Goal: Transaction & Acquisition: Purchase product/service

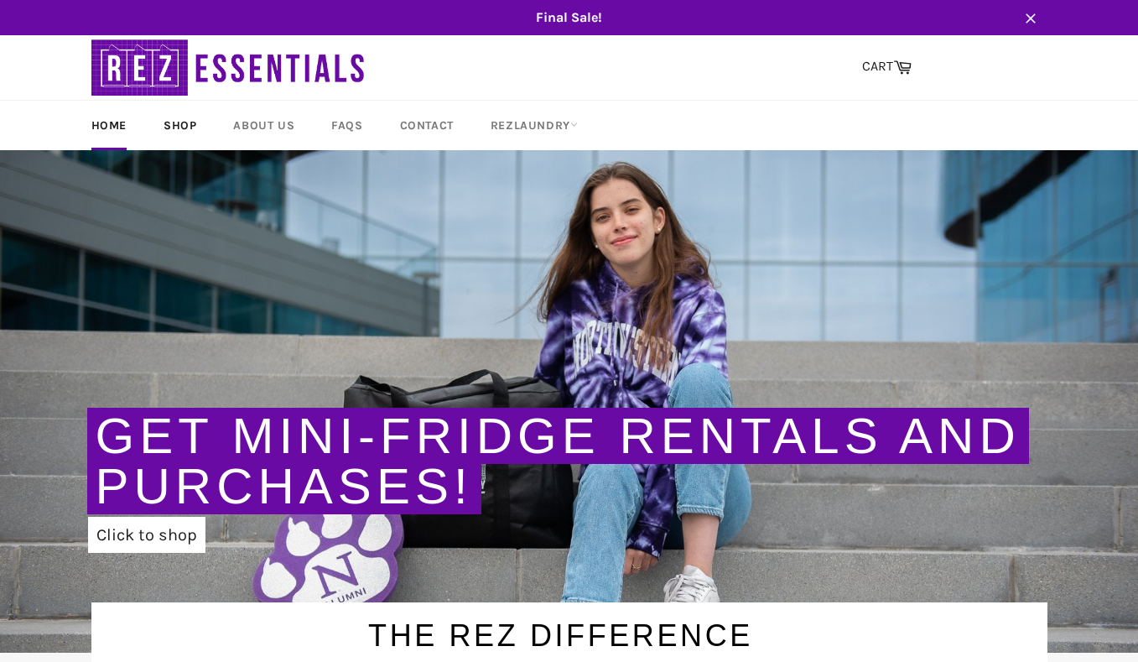
click at [179, 123] on link "Shop" at bounding box center [180, 125] width 66 height 49
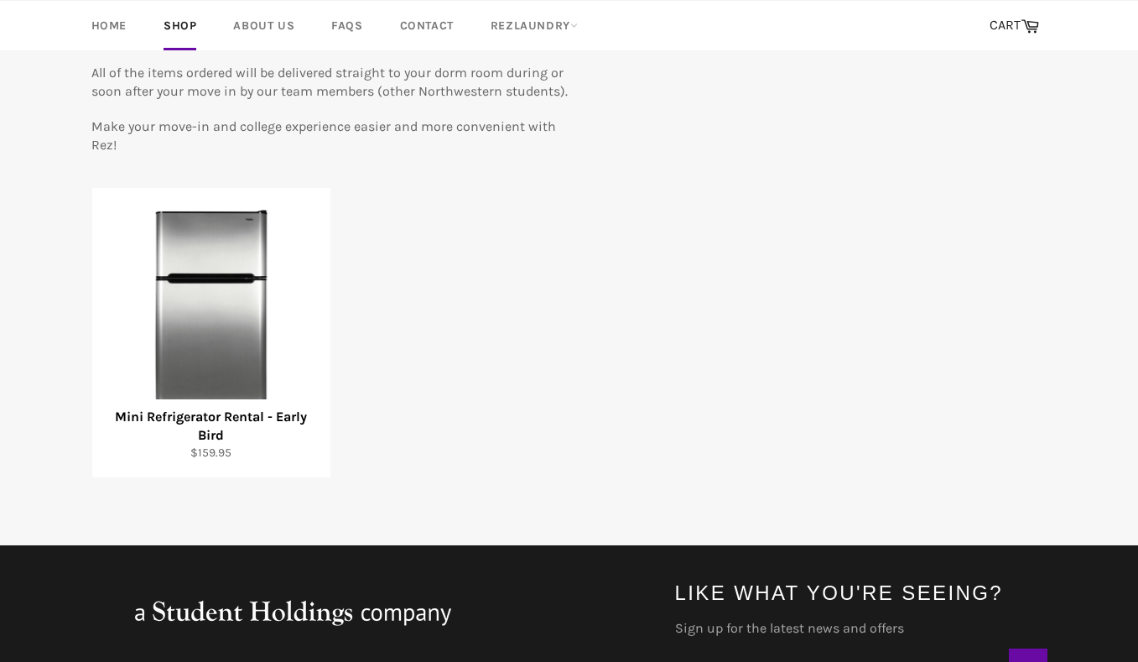
scroll to position [221, 0]
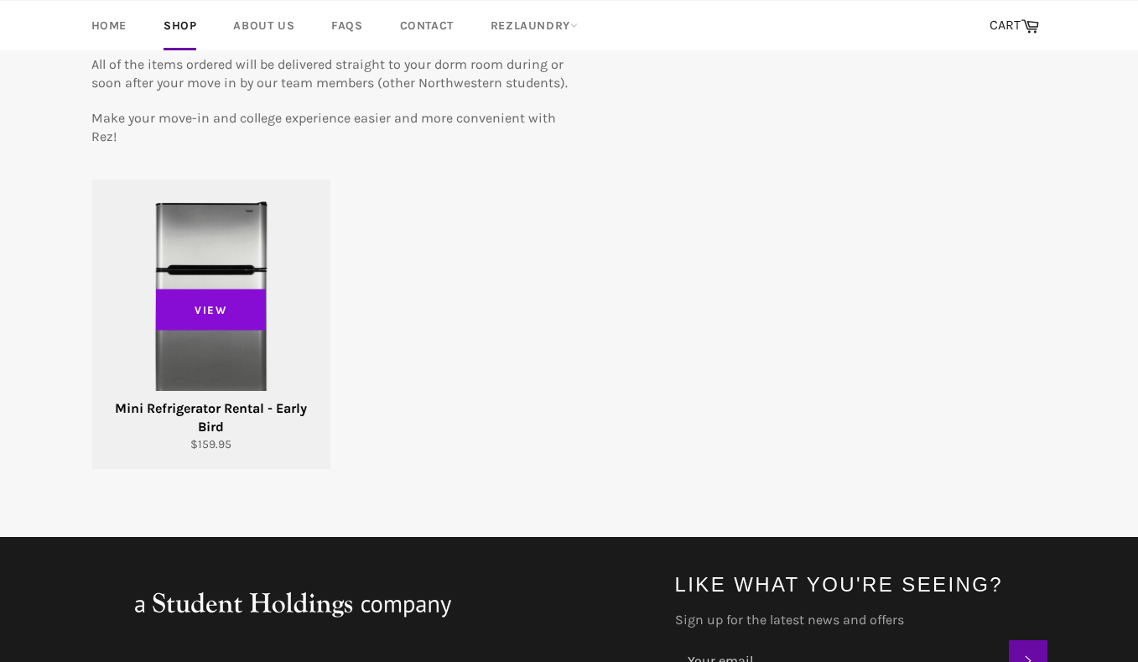
click at [208, 310] on span "View" at bounding box center [211, 310] width 111 height 42
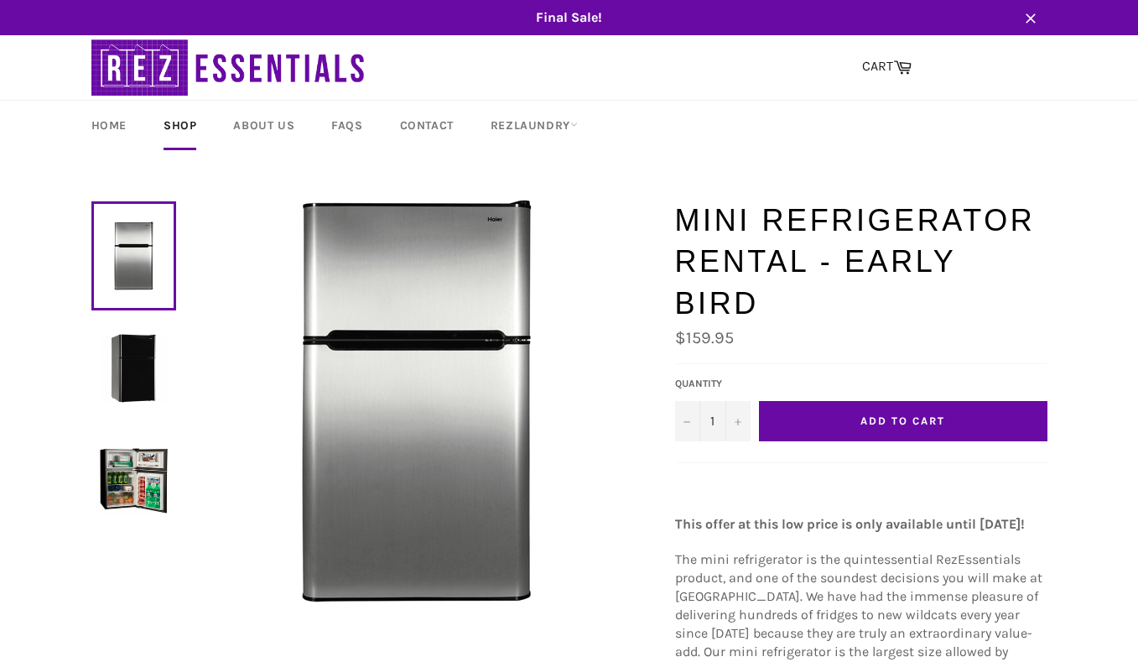
click at [122, 371] on img at bounding box center [134, 368] width 68 height 68
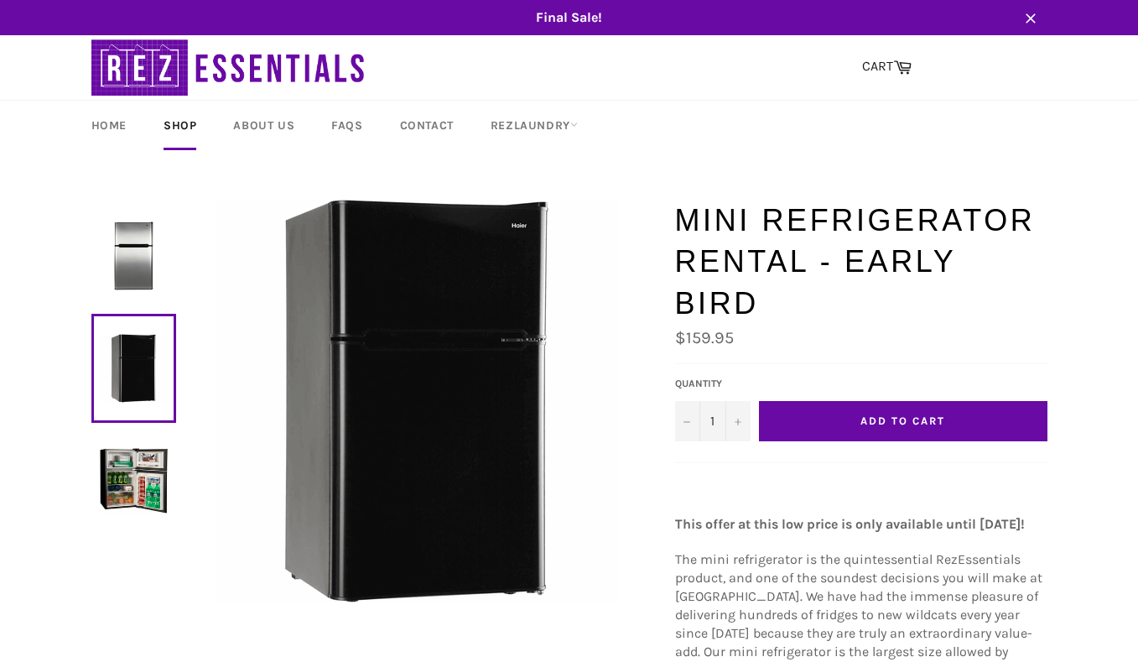
click at [126, 475] on img at bounding box center [134, 480] width 68 height 68
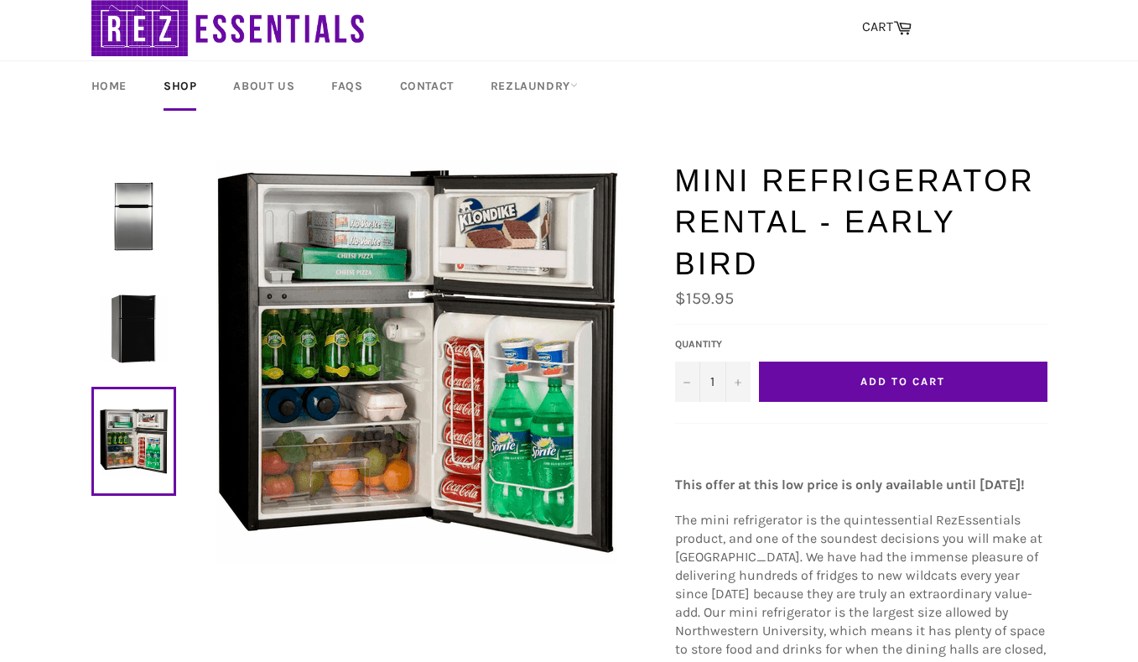
scroll to position [37, 0]
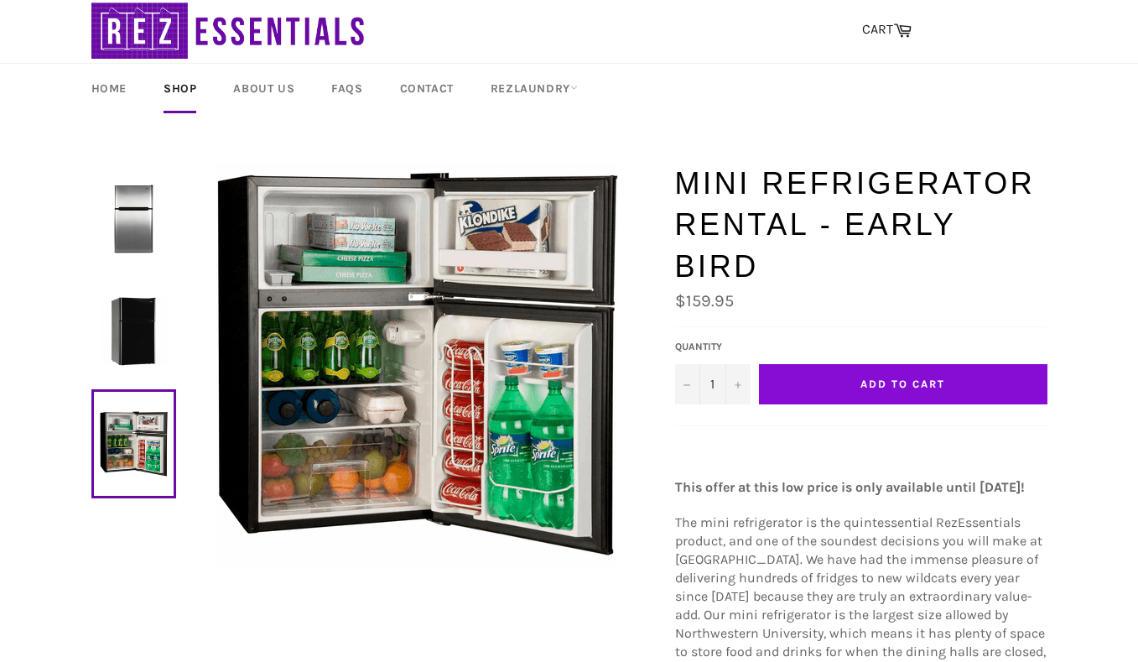
click at [909, 364] on button "Add to Cart" at bounding box center [903, 384] width 289 height 40
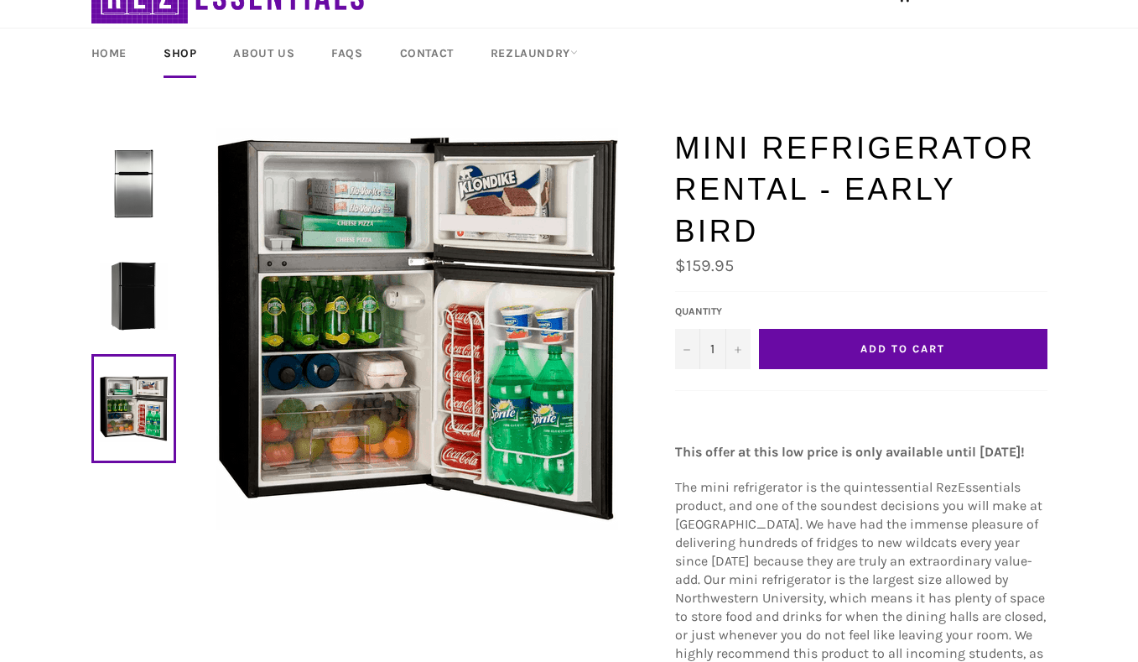
click at [184, 54] on link "Shop" at bounding box center [180, 53] width 66 height 49
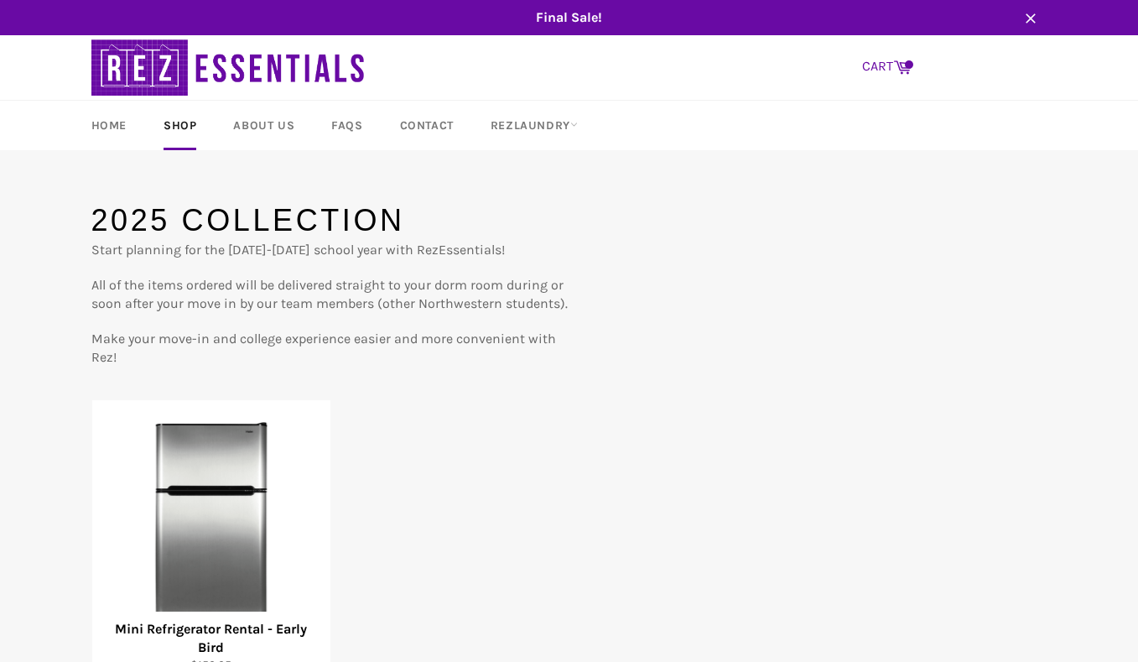
click at [899, 69] on icon at bounding box center [902, 67] width 18 height 13
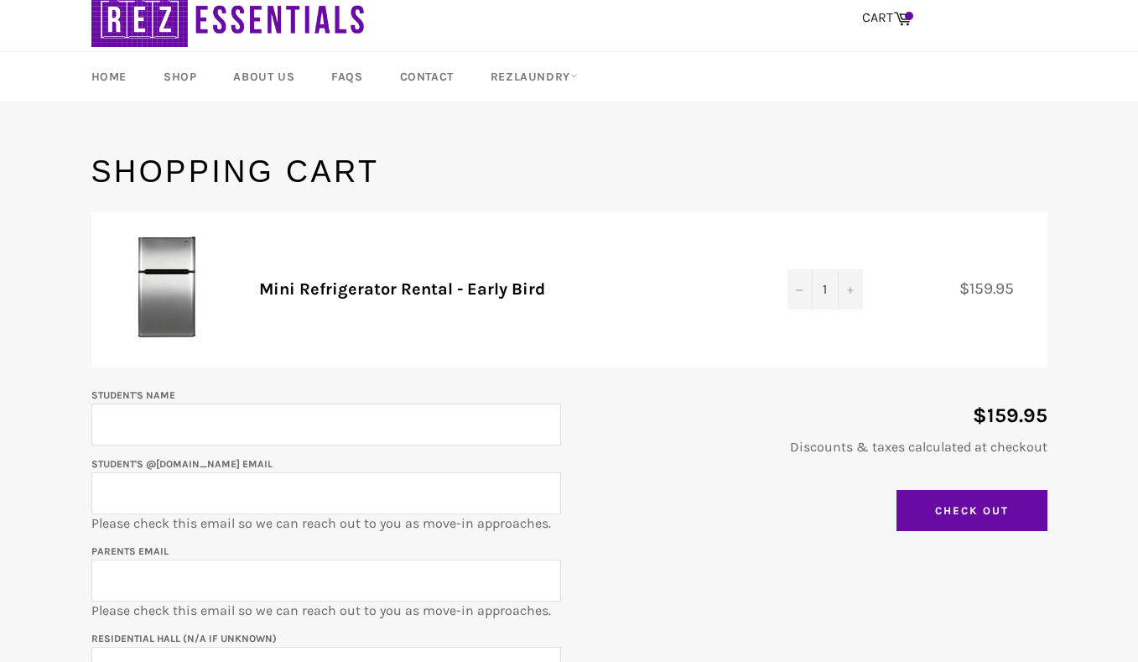
scroll to position [49, 0]
type input "[PERSON_NAME]"
click at [677, 528] on div "$159.95 Discounts & taxes calculated at checkout Update Cart Check Out" at bounding box center [804, 462] width 486 height 155
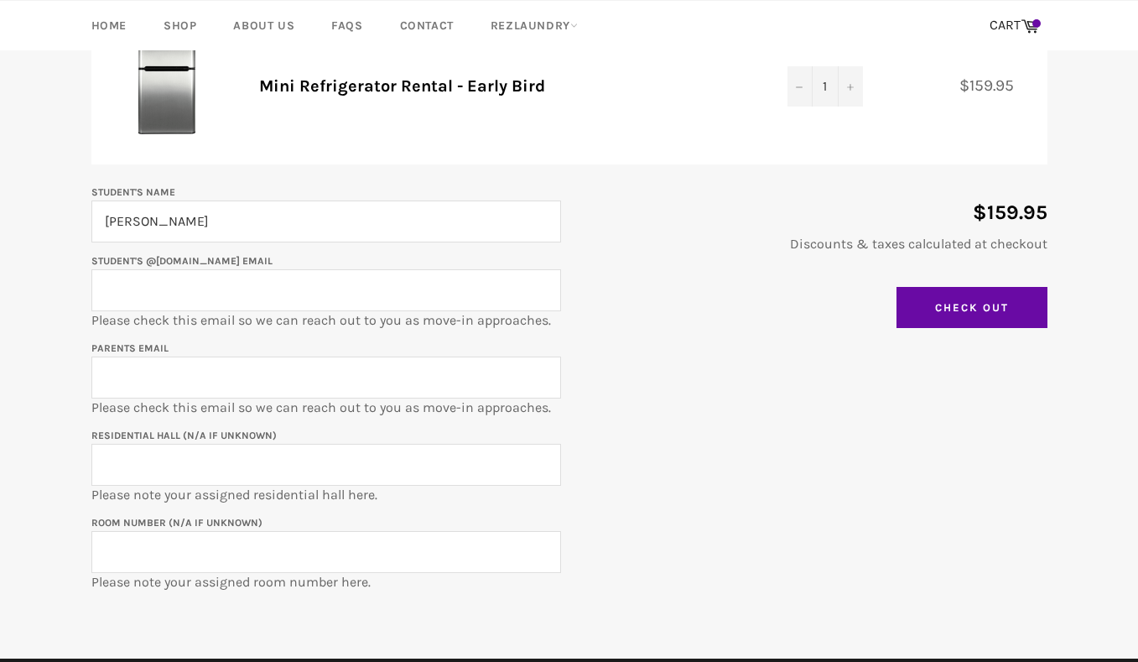
scroll to position [252, 0]
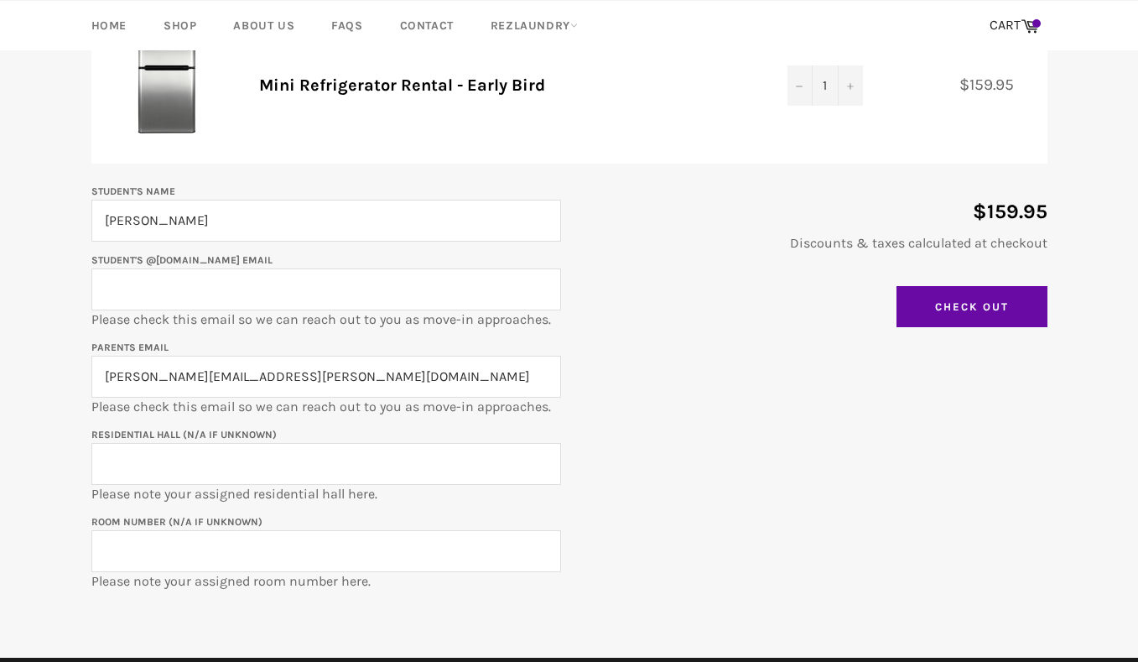
type input "[PERSON_NAME][EMAIL_ADDRESS][PERSON_NAME][DOMAIN_NAME]"
click at [164, 458] on input "Residential Hall (N/A if unknown)" at bounding box center [326, 464] width 470 height 42
type input "[PERSON_NAME] [PERSON_NAME]"
click at [140, 554] on input "Room Number (N/A if unknown)" at bounding box center [326, 551] width 470 height 42
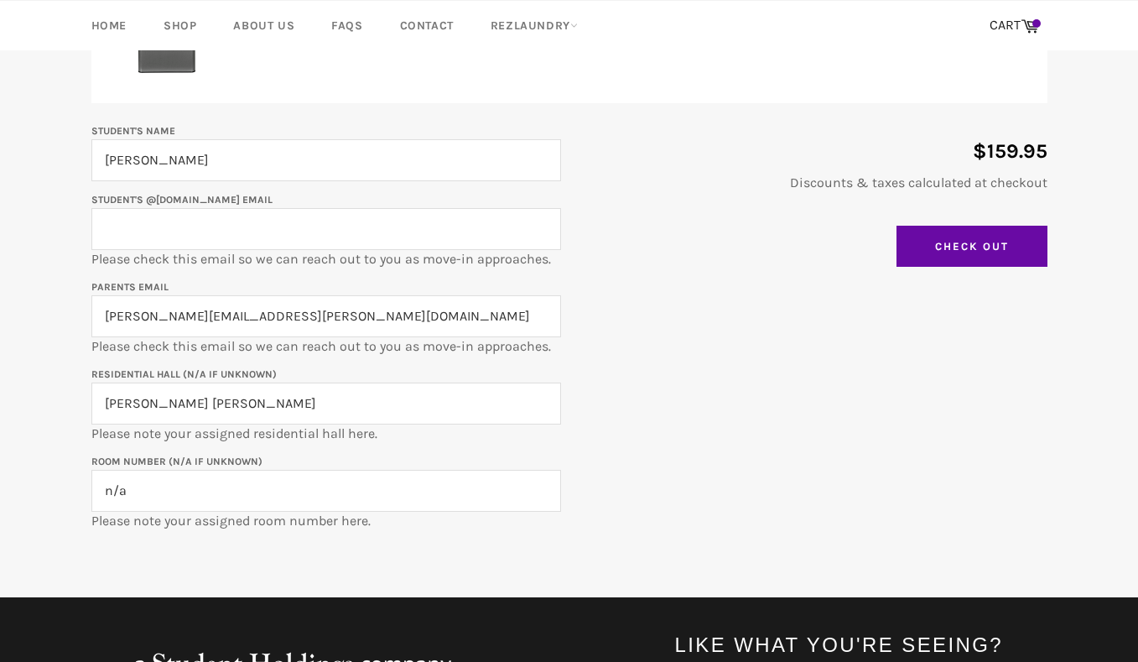
scroll to position [317, 0]
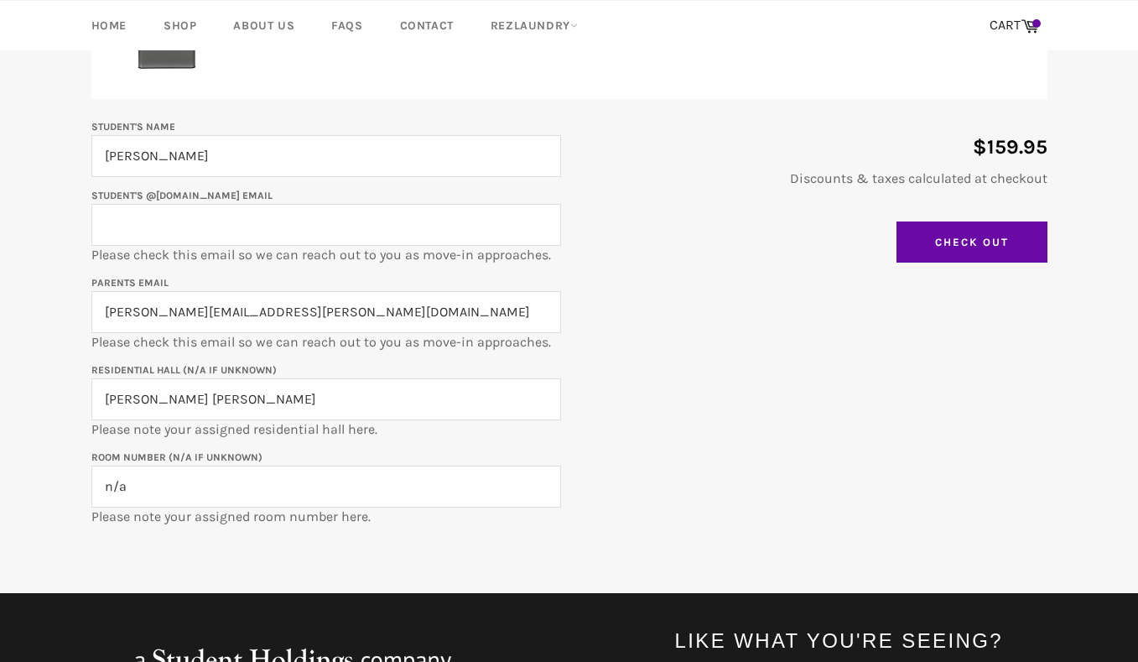
type input "n/a"
click at [315, 224] on input "Student's @[DOMAIN_NAME] email" at bounding box center [326, 225] width 470 height 42
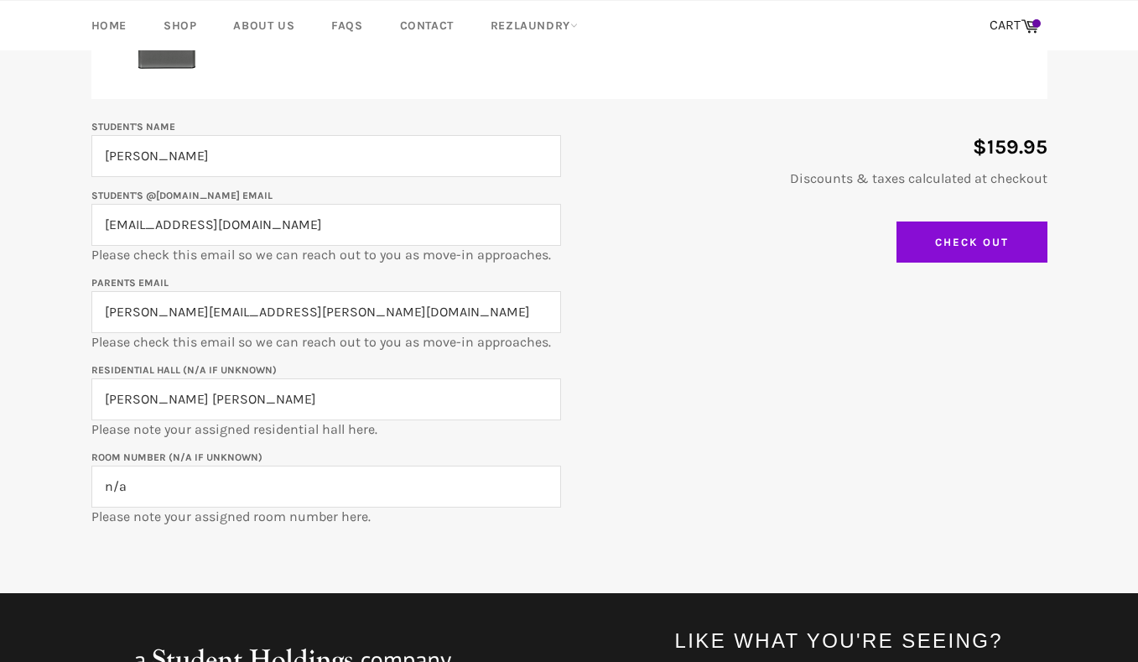
type input "[EMAIL_ADDRESS][DOMAIN_NAME]"
click at [946, 243] on input "Check Out" at bounding box center [972, 242] width 151 height 42
